Goal: Transaction & Acquisition: Purchase product/service

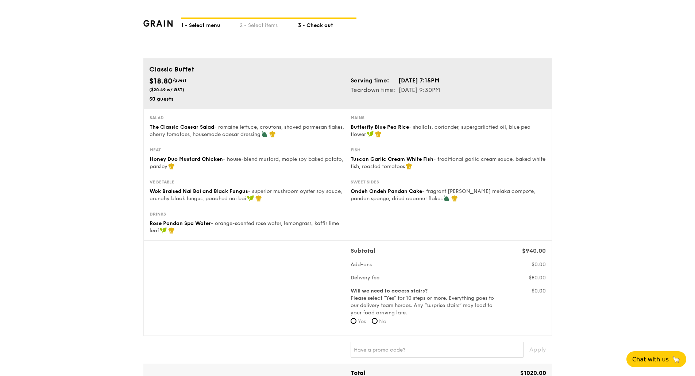
click at [203, 26] on div "1 - Select menu" at bounding box center [210, 24] width 58 height 10
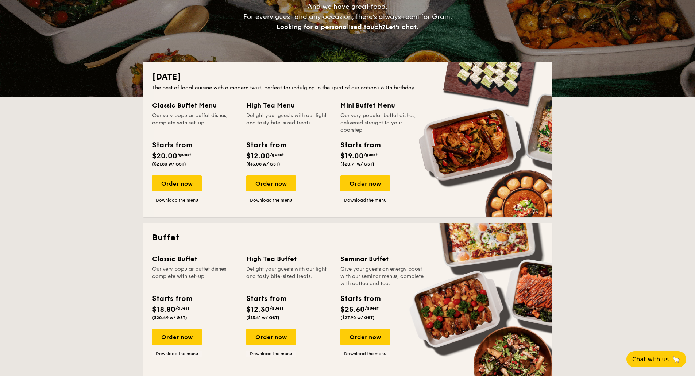
scroll to position [146, 0]
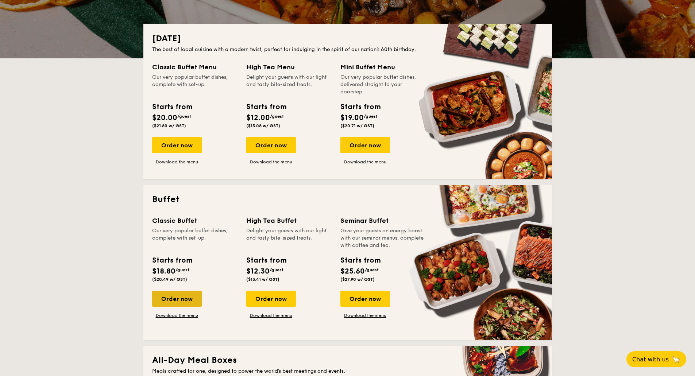
click at [173, 304] on div "Order now" at bounding box center [177, 299] width 50 height 16
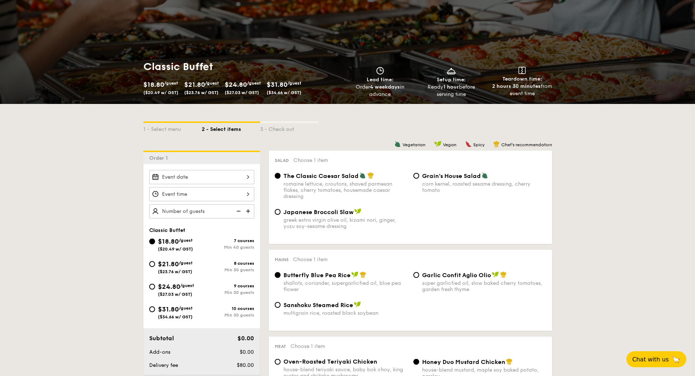
scroll to position [73, 0]
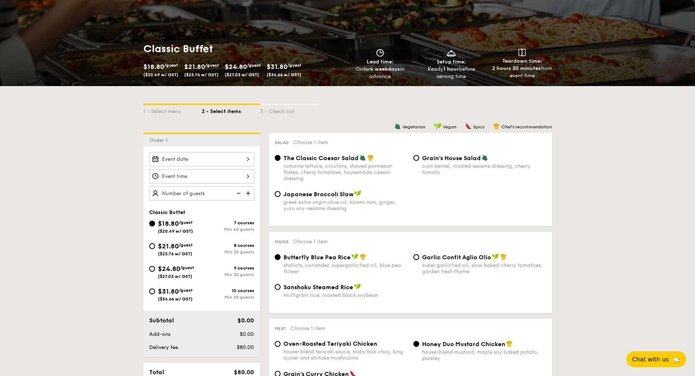
click at [202, 163] on div at bounding box center [201, 159] width 105 height 14
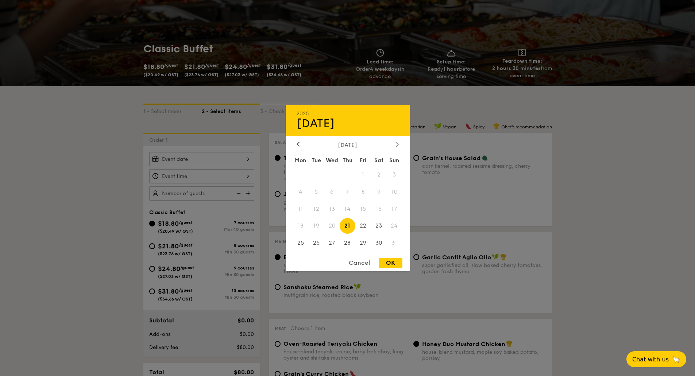
click at [397, 144] on icon at bounding box center [397, 144] width 3 height 5
click at [313, 194] on span "9" at bounding box center [316, 192] width 16 height 16
click at [390, 262] on div "OK" at bounding box center [391, 263] width 24 height 10
type input "Sep 09, 2025"
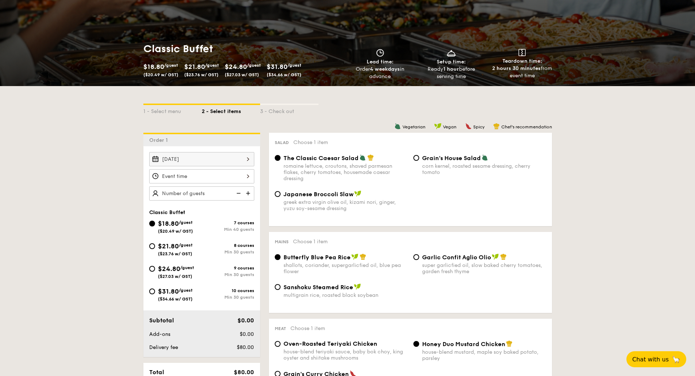
click at [246, 176] on div at bounding box center [201, 176] width 105 height 14
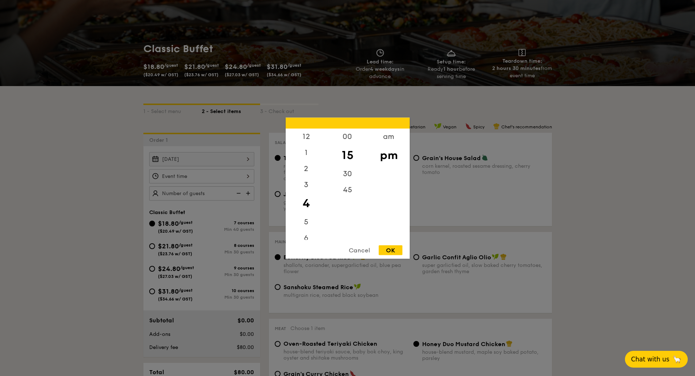
click at [649, 358] on span "Chat with us" at bounding box center [651, 359] width 38 height 7
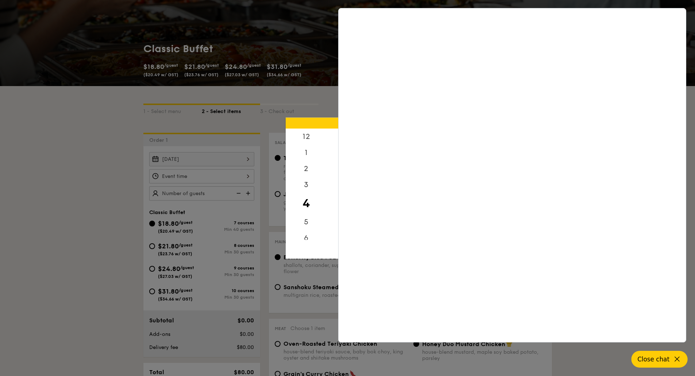
click at [660, 357] on span "Close chat" at bounding box center [654, 359] width 32 height 7
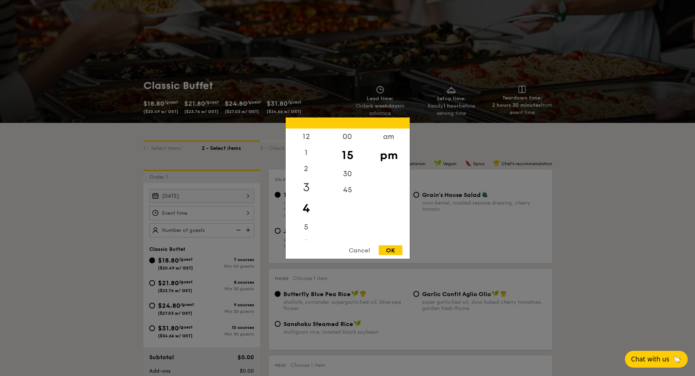
scroll to position [61, 0]
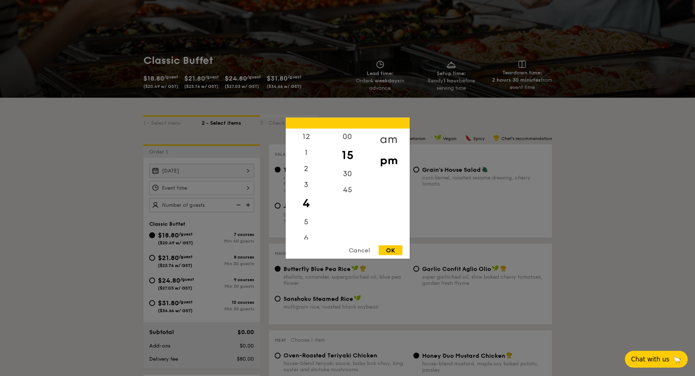
click at [383, 143] on div "am" at bounding box center [388, 139] width 41 height 21
click at [305, 195] on div "12 1 2 3 4 5 6 7 8 9 10 11" at bounding box center [306, 184] width 41 height 111
click at [306, 222] on div "10" at bounding box center [306, 229] width 41 height 21
click at [346, 174] on div "30" at bounding box center [347, 171] width 41 height 21
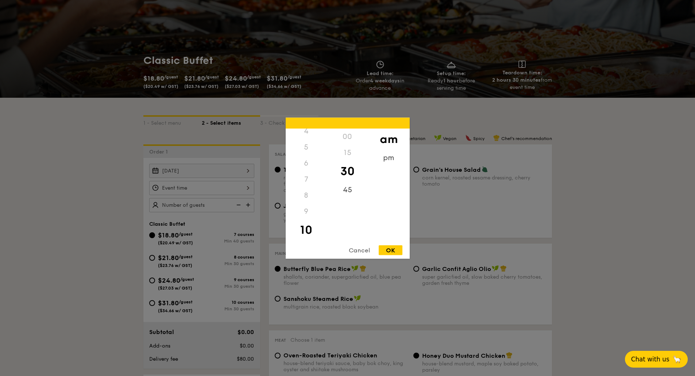
click at [385, 249] on div "OK" at bounding box center [391, 250] width 24 height 10
type input "10:30AM"
click at [234, 188] on div "10:30AM 12 1 2 3 4 5 6 7 8 9 10 11 00 15 30 45 am pm Cancel OK" at bounding box center [201, 188] width 105 height 14
click at [77, 176] on div at bounding box center [347, 188] width 695 height 376
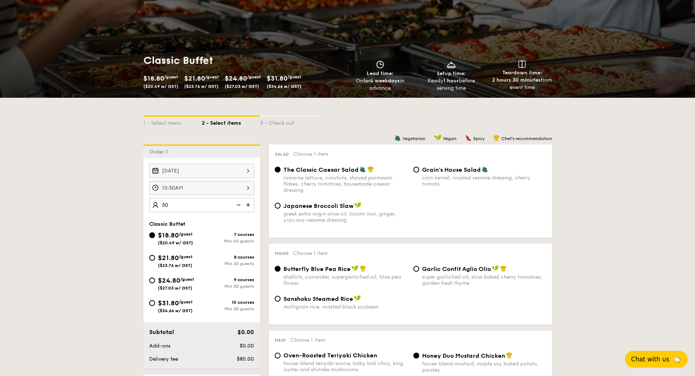
type input "50 guests"
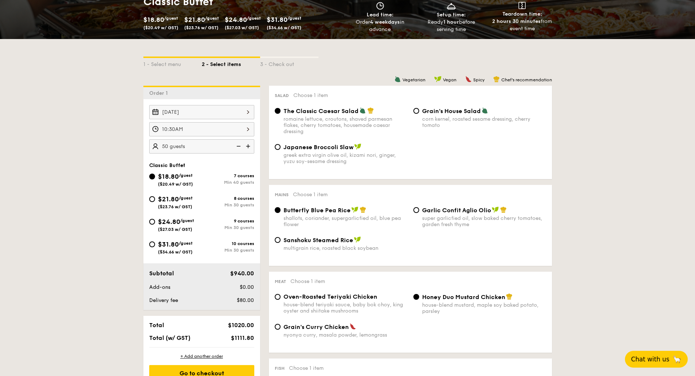
scroll to position [117, 0]
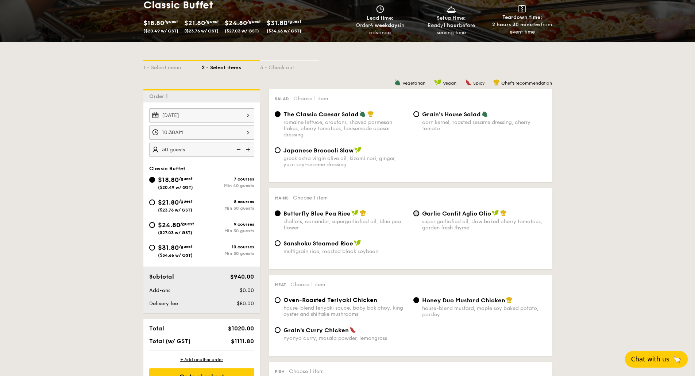
click at [418, 212] on input "Garlic Confit Aglio Olio super garlicfied oil, slow baked cherry tomatoes, gard…" at bounding box center [417, 214] width 6 height 6
radio input "true"
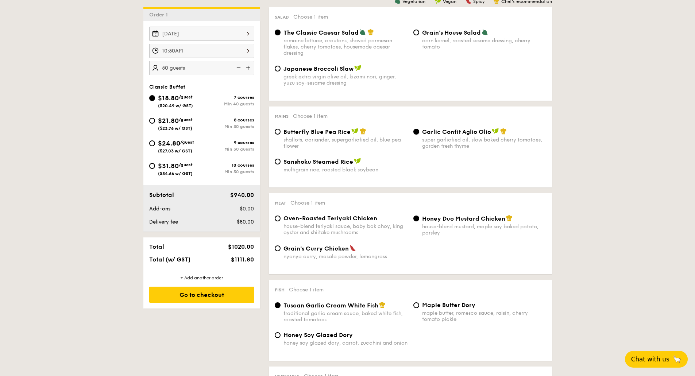
scroll to position [199, 0]
click at [298, 219] on span "Oven-Roasted Teriyaki Chicken" at bounding box center [331, 218] width 94 height 7
click at [281, 219] on input "Oven-Roasted Teriyaki Chicken house-blend teriyaki sauce, baby bok choy, king o…" at bounding box center [278, 218] width 6 height 6
radio input "true"
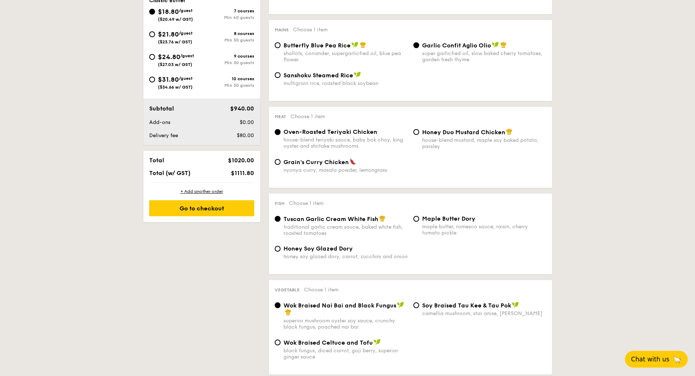
scroll to position [287, 0]
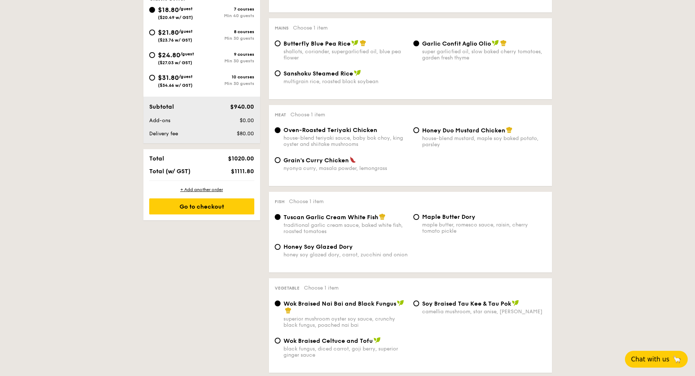
click at [284, 246] on span "Honey Soy Glazed Dory" at bounding box center [318, 247] width 69 height 7
click at [281, 246] on input "Honey Soy Glazed Dory honey soy glazed dory, carrot, zucchini and onion" at bounding box center [278, 247] width 6 height 6
radio input "true"
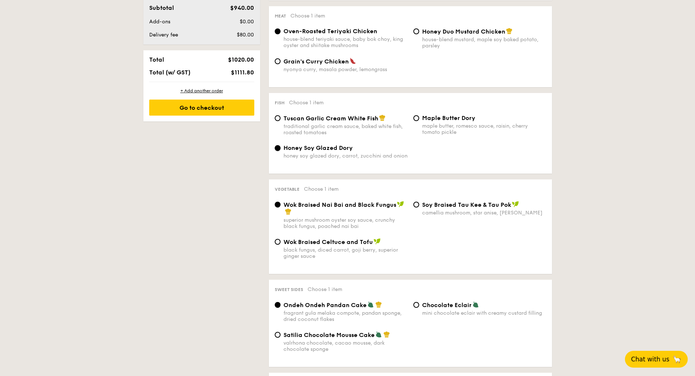
scroll to position [386, 0]
click at [421, 201] on div "⁠Soy Braised Tau Kee & Tau Pok camellia mushroom, star anise, goji berry" at bounding box center [480, 208] width 139 height 15
click at [414, 207] on div "⁠Soy Braised Tau Kee & Tau Pok camellia mushroom, star anise, goji berry" at bounding box center [480, 208] width 139 height 15
click at [419, 207] on div "⁠Soy Braised Tau Kee & Tau Pok camellia mushroom, star anise, goji berry" at bounding box center [480, 208] width 139 height 15
click at [419, 206] on div "⁠Soy Braised Tau Kee & Tau Pok camellia mushroom, star anise, goji berry" at bounding box center [480, 208] width 139 height 15
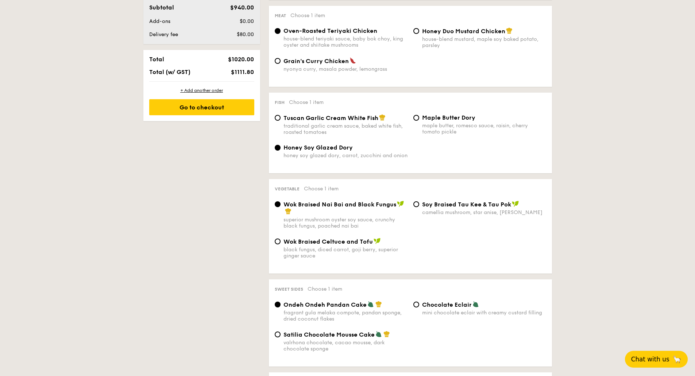
click at [344, 239] on span "Wok Braised Celtuce and Tofu" at bounding box center [328, 241] width 89 height 7
click at [281, 239] on input "Wok Braised Celtuce and Tofu black fungus, diced carrot, goji berry, superior g…" at bounding box center [278, 242] width 6 height 6
radio input "true"
click at [417, 203] on input "⁠Soy Braised Tau Kee & Tau Pok camellia mushroom, star anise, goji berry" at bounding box center [417, 205] width 6 height 6
radio input "true"
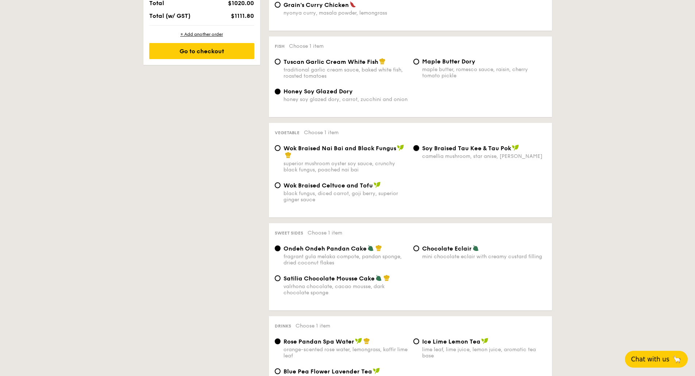
scroll to position [443, 0]
click at [420, 247] on div "Chocolate Eclair mini chocolate eclair with creamy custard filling" at bounding box center [480, 252] width 139 height 15
click at [419, 248] on input "Chocolate Eclair mini chocolate eclair with creamy custard filling" at bounding box center [417, 248] width 6 height 6
radio input "true"
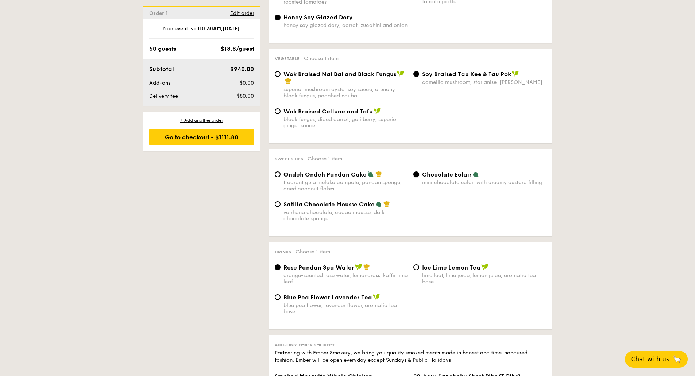
scroll to position [519, 0]
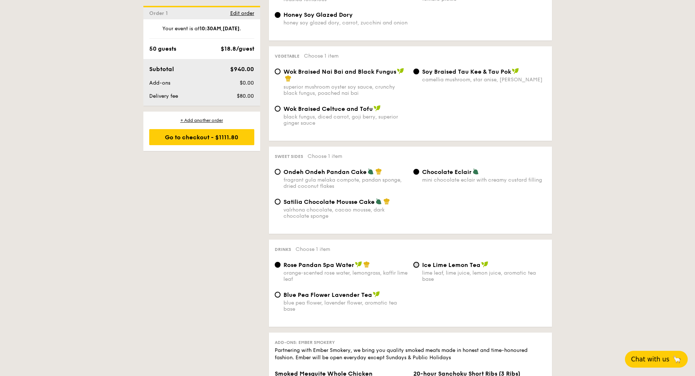
click at [417, 263] on input "Ice Lime Lemon Tea lime leaf, lime juice, lemon juice, aromatic tea base" at bounding box center [417, 265] width 6 height 6
radio input "true"
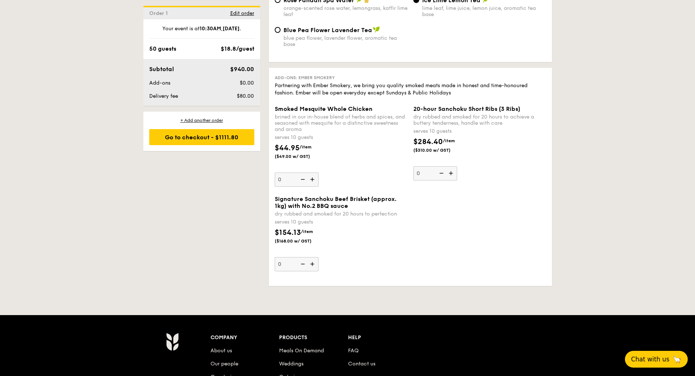
scroll to position [785, 0]
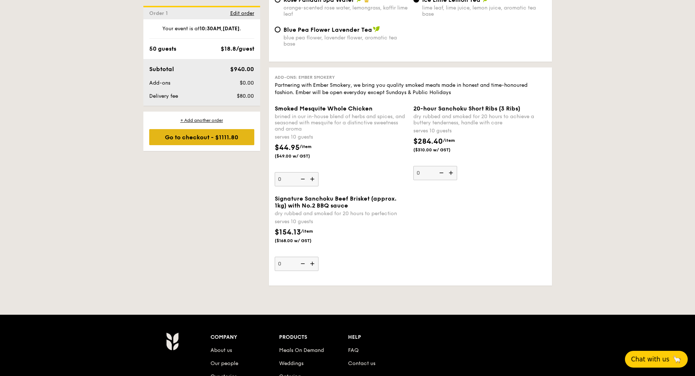
click at [170, 141] on div "Go to checkout - $1111.80" at bounding box center [201, 137] width 105 height 16
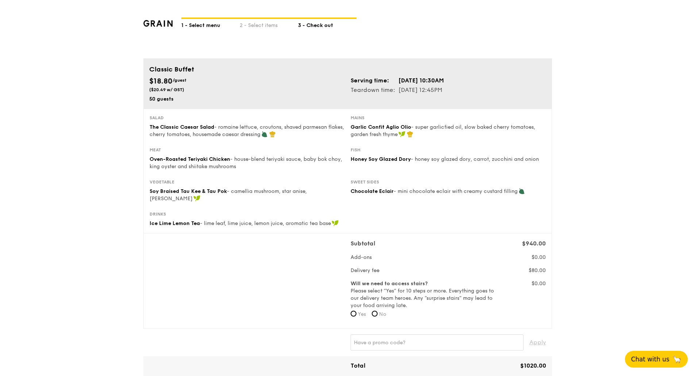
click at [201, 23] on div "1 - Select menu" at bounding box center [210, 24] width 58 height 10
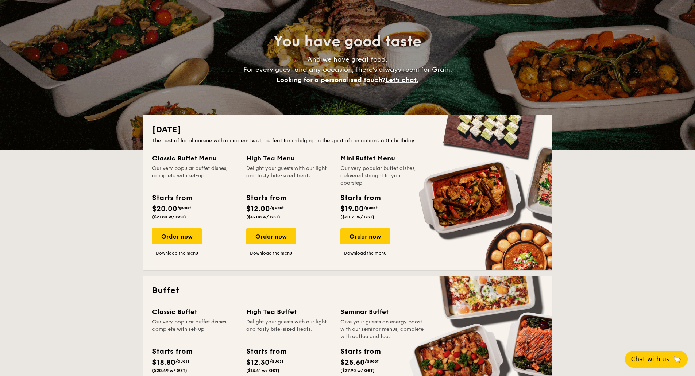
scroll to position [175, 0]
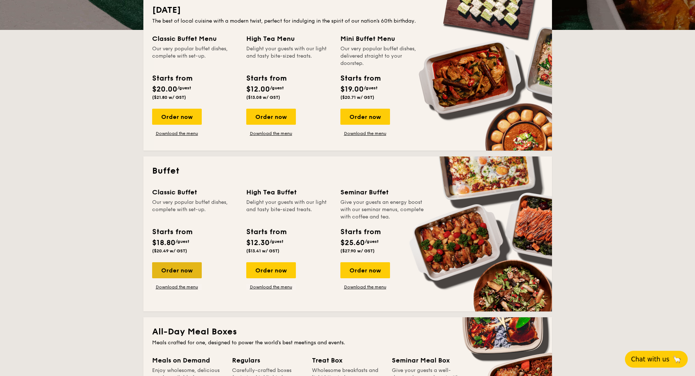
click at [169, 271] on div "Order now" at bounding box center [177, 270] width 50 height 16
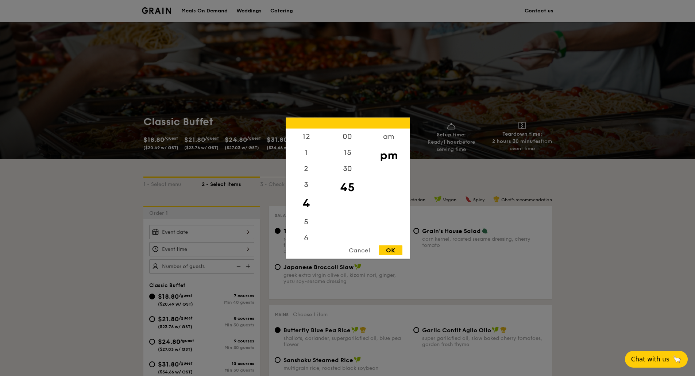
click at [215, 252] on div "12 1 2 3 4 5 6 7 8 9 10 11 00 15 30 45 am pm Cancel OK" at bounding box center [201, 249] width 105 height 14
click at [358, 249] on div "Cancel" at bounding box center [360, 250] width 36 height 10
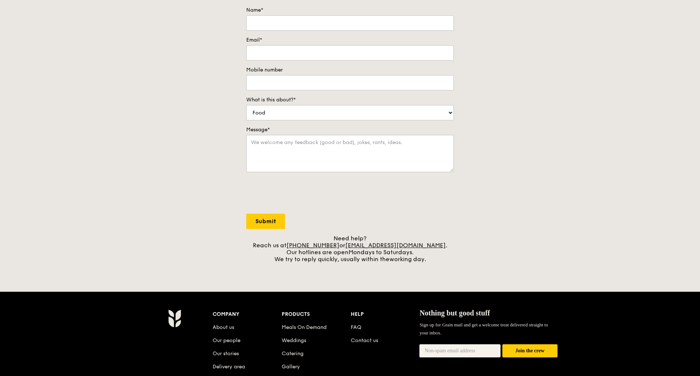
scroll to position [110, 0]
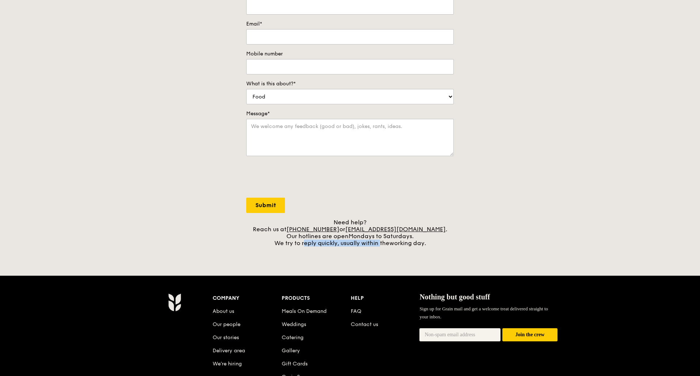
drag, startPoint x: 304, startPoint y: 244, endPoint x: 383, endPoint y: 244, distance: 78.9
click at [382, 245] on div "Need help? Reach us at +65 3163 5335 or concierge@grain.com.sg . Our hotlines a…" at bounding box center [349, 233] width 207 height 28
drag, startPoint x: 142, startPoint y: 107, endPoint x: 265, endPoint y: 168, distance: 137.8
click at [145, 107] on div "Contact us We love hearing from our customers. Talk to us about anything. We ar…" at bounding box center [350, 94] width 700 height 305
click at [364, 325] on link "Contact us" at bounding box center [363, 325] width 27 height 6
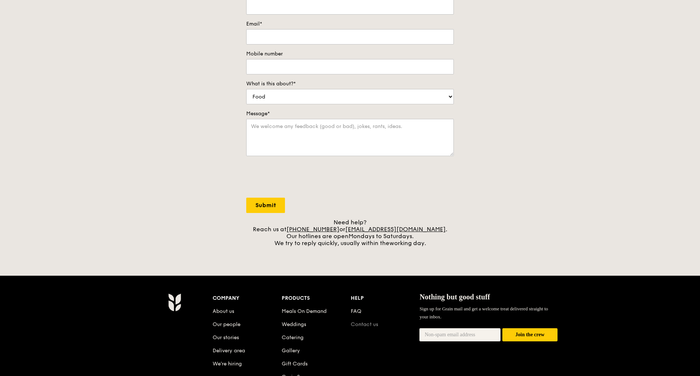
click at [375, 325] on link "Contact us" at bounding box center [363, 325] width 27 height 6
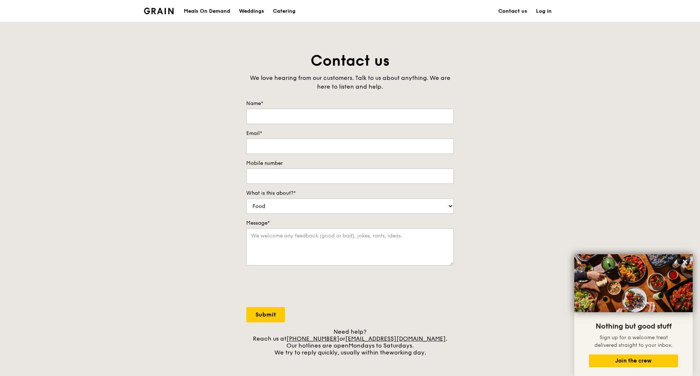
click at [514, 15] on link "Contact us" at bounding box center [513, 11] width 38 height 22
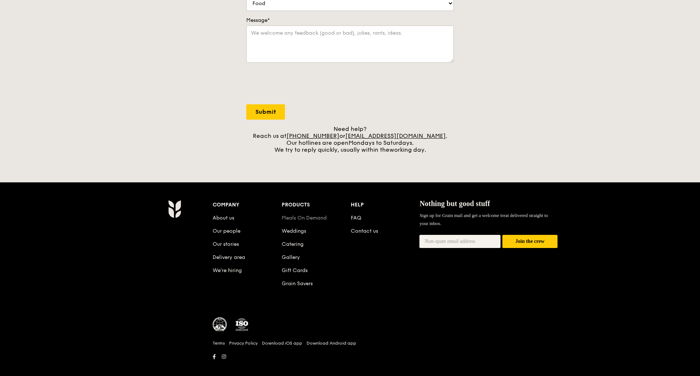
scroll to position [212, 0]
